Goal: Task Accomplishment & Management: Complete application form

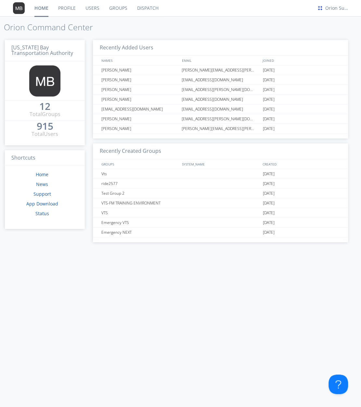
click at [93, 7] on link "Users" at bounding box center [93, 8] width 24 height 16
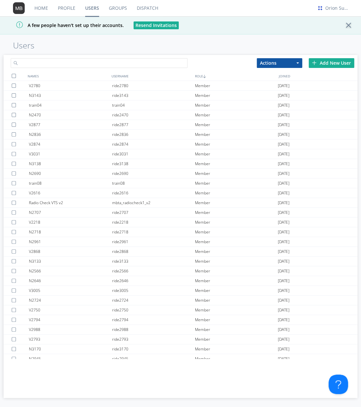
click at [138, 61] on input "text" at bounding box center [99, 63] width 177 height 10
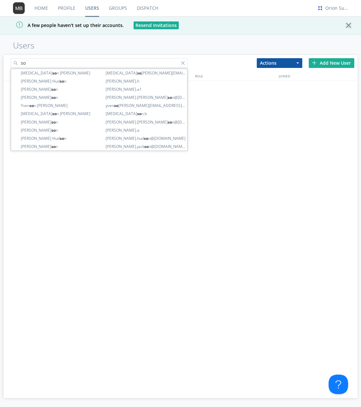
type input "s"
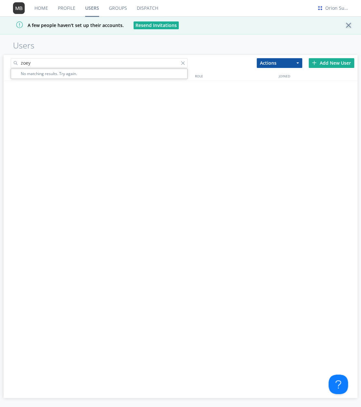
type input "zoey"
click at [133, 140] on div "NAMES USERNAME ROLE JOINED" at bounding box center [181, 225] width 354 height 309
click at [215, 119] on div "NAMES USERNAME ROLE JOINED" at bounding box center [181, 225] width 354 height 309
click at [183, 62] on div at bounding box center [184, 64] width 7 height 7
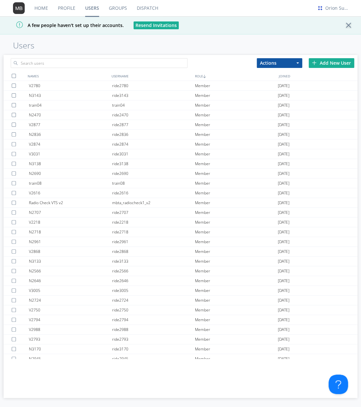
click at [320, 62] on div "Add New User" at bounding box center [332, 63] width 46 height 10
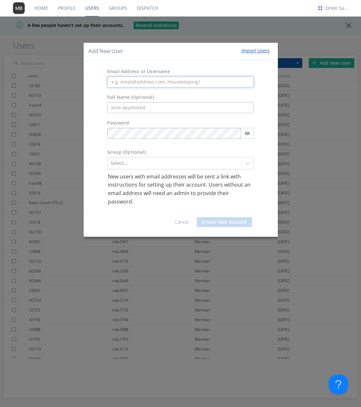
click at [191, 82] on input "text" at bounding box center [180, 81] width 147 height 11
paste input "[EMAIL_ADDRESS][PERSON_NAME][DOMAIN_NAME]"
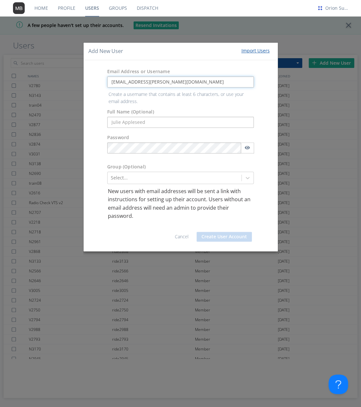
type input "[EMAIL_ADDRESS][PERSON_NAME][DOMAIN_NAME]"
click at [170, 120] on form "Email Address or Username [EMAIL_ADDRESS][PERSON_NAME][DOMAIN_NAME] Create a us…" at bounding box center [180, 155] width 185 height 181
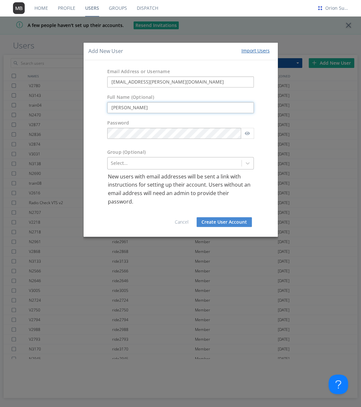
type input "[PERSON_NAME]"
click at [188, 164] on div at bounding box center [175, 163] width 128 height 8
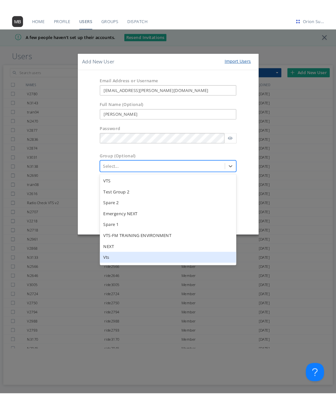
scroll to position [46, 0]
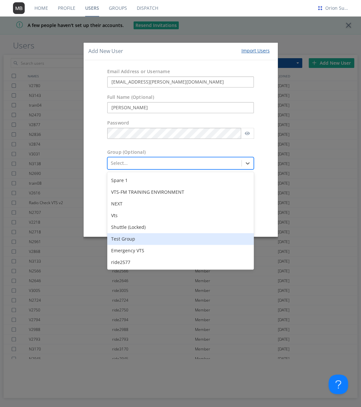
click at [166, 242] on div "Test Group" at bounding box center [180, 239] width 147 height 12
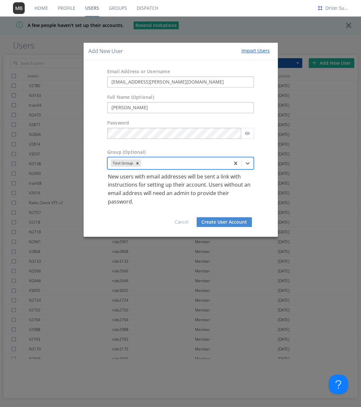
click at [230, 220] on button "Create User Account" at bounding box center [224, 222] width 55 height 10
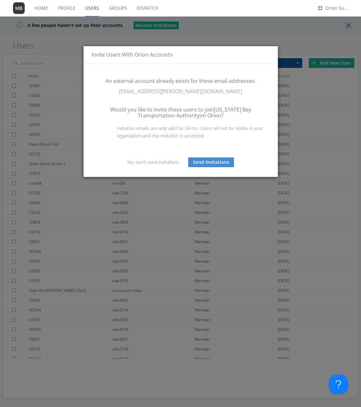
click at [203, 159] on button "Send Invitations" at bounding box center [211, 162] width 46 height 10
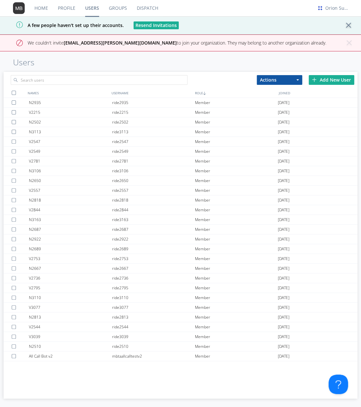
click at [185, 56] on div "Home Profile Users Groups Dispatch Orion Support A few people haven't set up th…" at bounding box center [180, 203] width 361 height 407
click at [96, 76] on input "text" at bounding box center [99, 80] width 177 height 10
paste input "[EMAIL_ADDRESS][PERSON_NAME][DOMAIN_NAME]"
type input "[EMAIL_ADDRESS][PERSON_NAME][DOMAIN_NAME]"
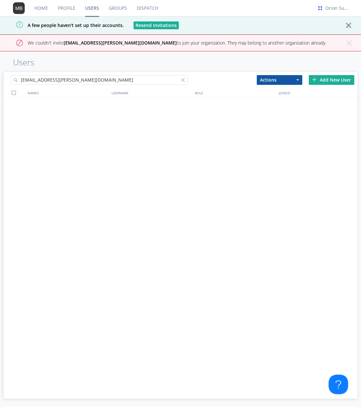
click at [109, 61] on h1 "Users" at bounding box center [187, 62] width 348 height 9
click at [182, 79] on div at bounding box center [184, 81] width 7 height 7
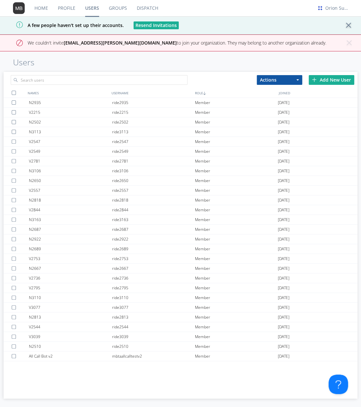
click at [158, 59] on h1 "Users" at bounding box center [187, 62] width 348 height 9
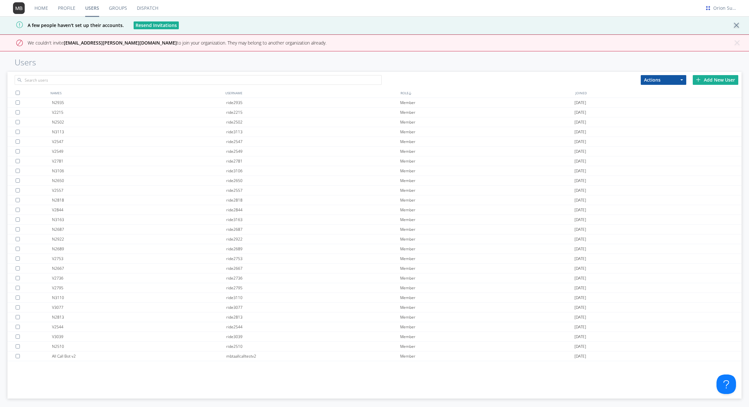
click at [41, 10] on link "Home" at bounding box center [41, 8] width 23 height 16
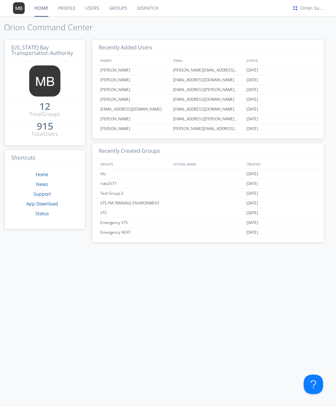
click at [65, 6] on link "Profile" at bounding box center [66, 8] width 27 height 16
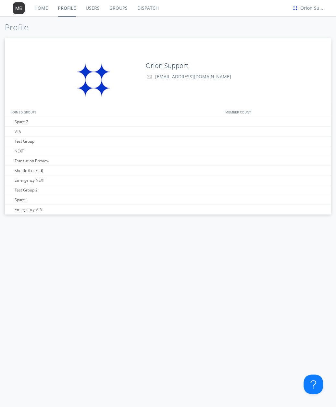
click at [37, 10] on link "Home" at bounding box center [41, 8] width 23 height 16
